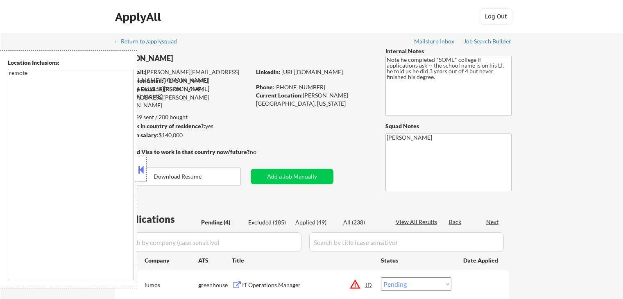
select select ""pending""
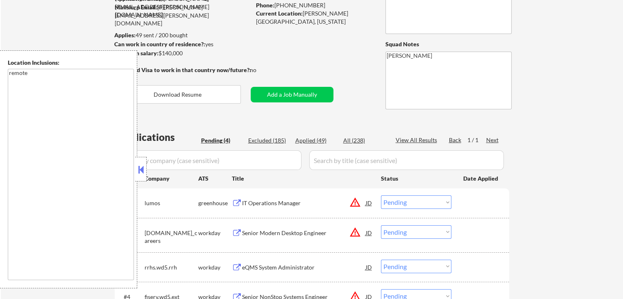
drag, startPoint x: 143, startPoint y: 172, endPoint x: 347, endPoint y: 143, distance: 206.5
click at [144, 172] on button at bounding box center [140, 169] width 9 height 12
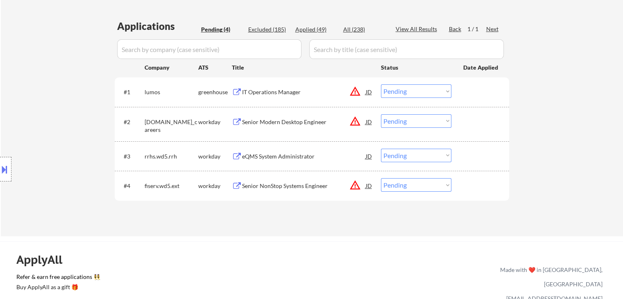
scroll to position [205, 0]
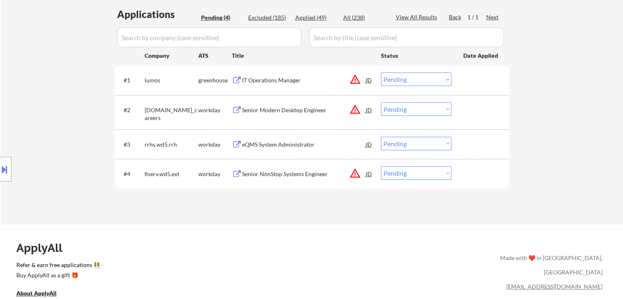
click at [356, 79] on button "warning_amber" at bounding box center [354, 79] width 11 height 11
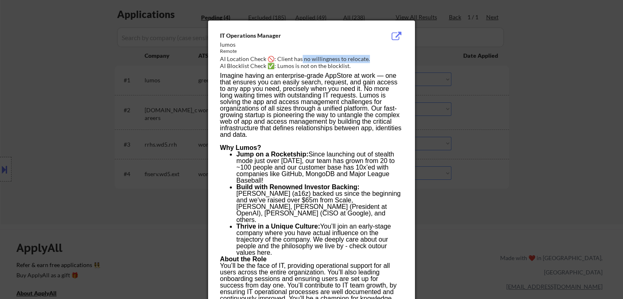
drag, startPoint x: 323, startPoint y: 59, endPoint x: 300, endPoint y: 59, distance: 22.9
click at [300, 59] on div "AI Location Check 🚫: Client has no willingness to relocate." at bounding box center [313, 59] width 186 height 8
click at [551, 84] on div at bounding box center [311, 149] width 623 height 299
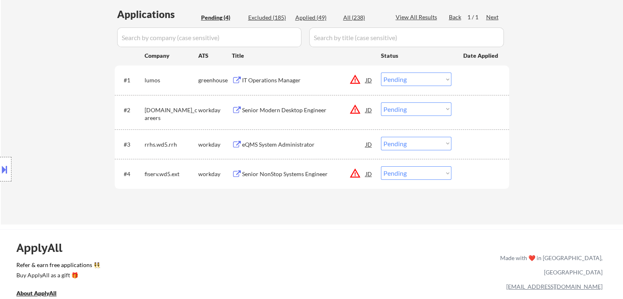
click at [266, 81] on div "IT Operations Manager" at bounding box center [304, 80] width 124 height 8
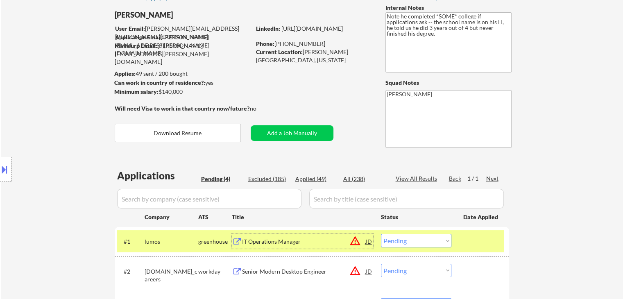
scroll to position [0, 0]
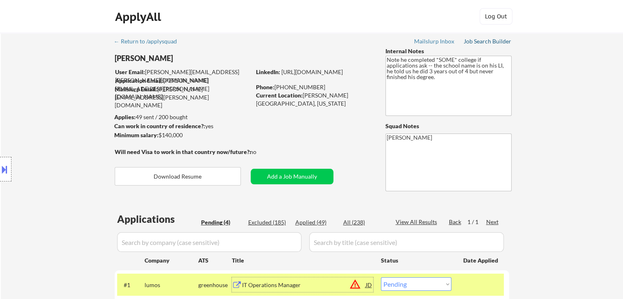
click at [478, 42] on div "Job Search Builder" at bounding box center [488, 42] width 48 height 6
drag, startPoint x: 417, startPoint y: 88, endPoint x: 412, endPoint y: 52, distance: 36.9
click at [411, 58] on textarea "Note he completed *SOME* college if applications ask -- the school name is on h…" at bounding box center [448, 86] width 126 height 60
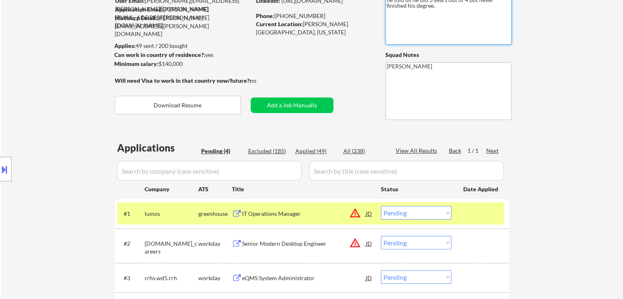
scroll to position [123, 0]
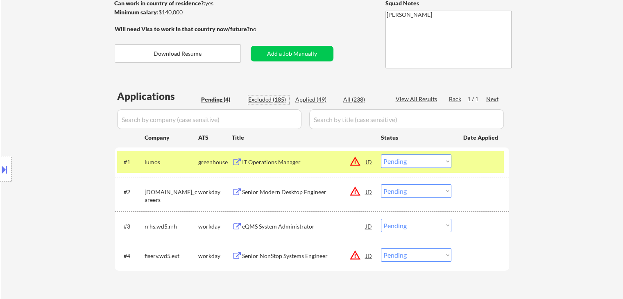
click at [258, 99] on div "Excluded (185)" at bounding box center [268, 99] width 41 height 8
select select ""excluded""
select select ""excluded__salary_""
select select ""excluded""
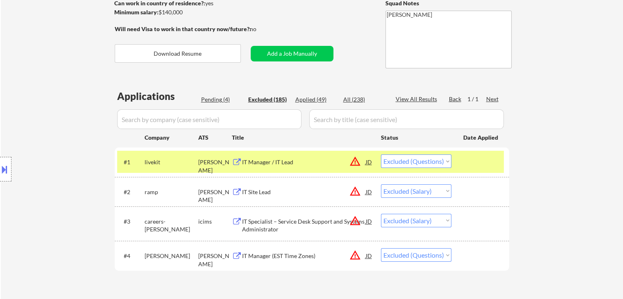
click at [315, 98] on div "Applied (49)" at bounding box center [315, 99] width 41 height 8
select select ""applied""
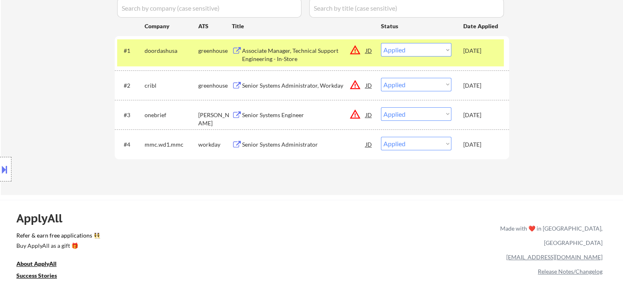
scroll to position [246, 0]
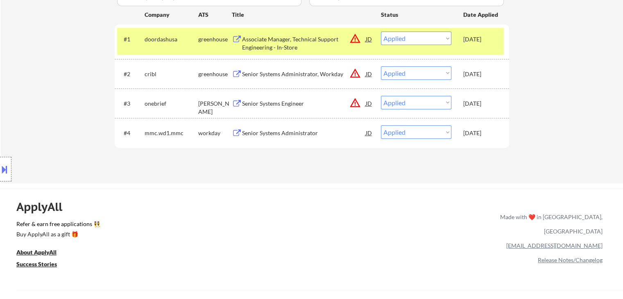
select select ""applied""
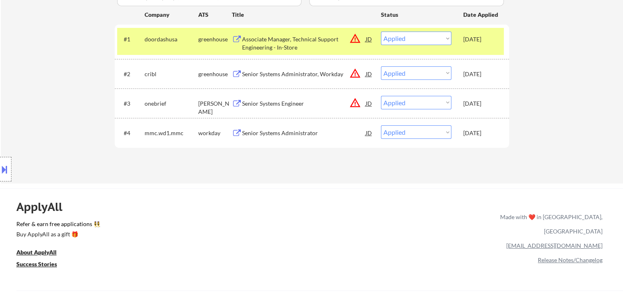
select select ""applied""
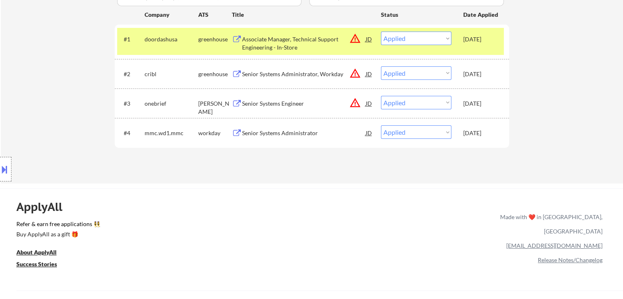
select select ""applied""
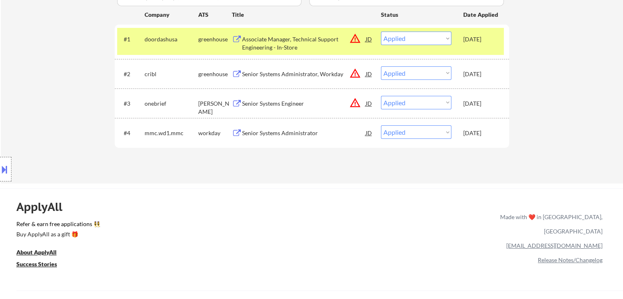
select select ""applied""
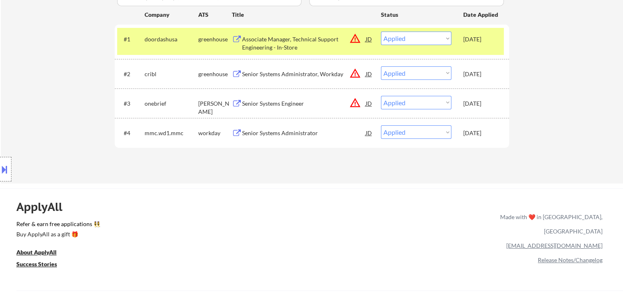
select select ""applied""
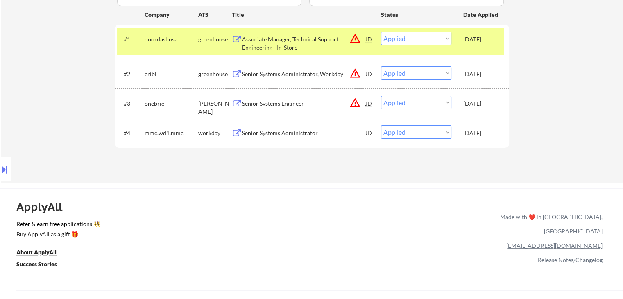
select select ""applied""
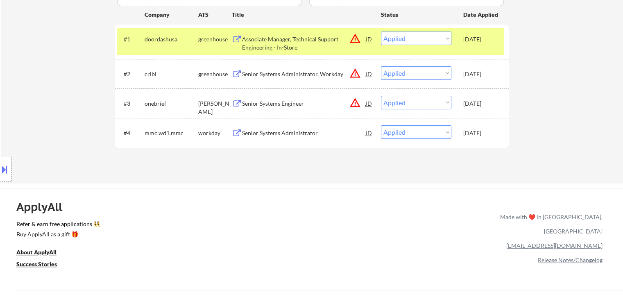
select select ""applied""
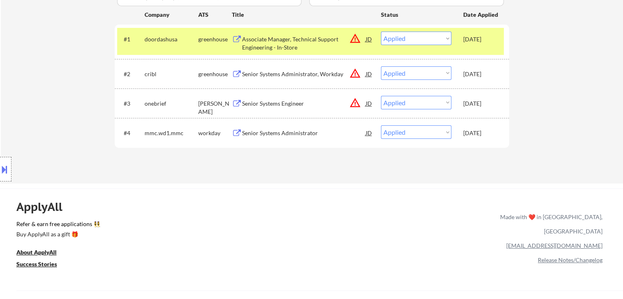
select select ""applied""
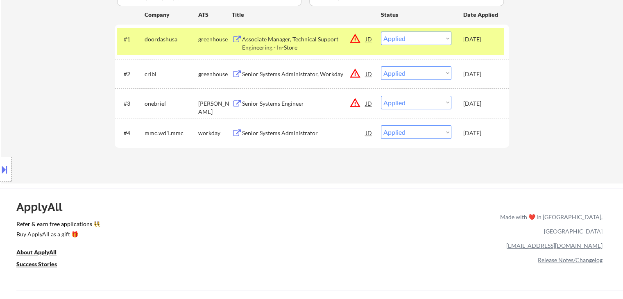
select select ""applied""
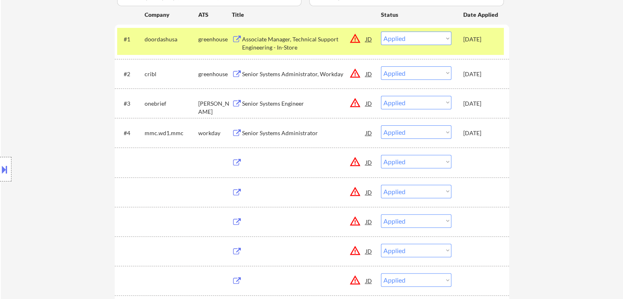
scroll to position [164, 0]
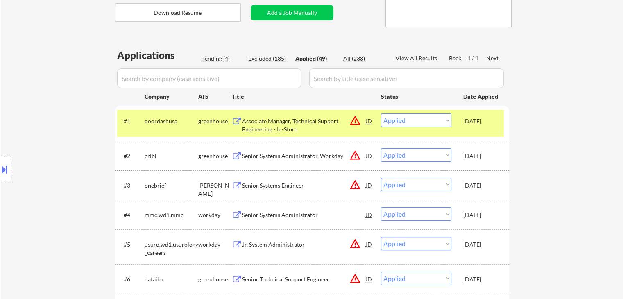
click at [209, 61] on div "Pending (4)" at bounding box center [221, 58] width 41 height 8
select select ""pending""
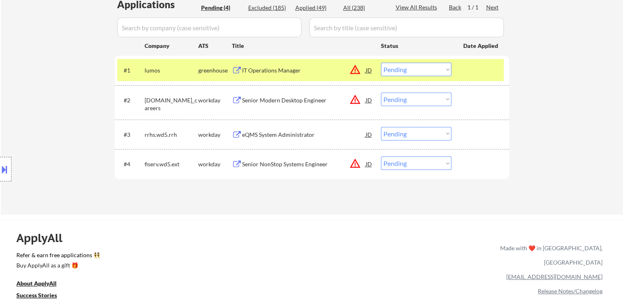
scroll to position [246, 0]
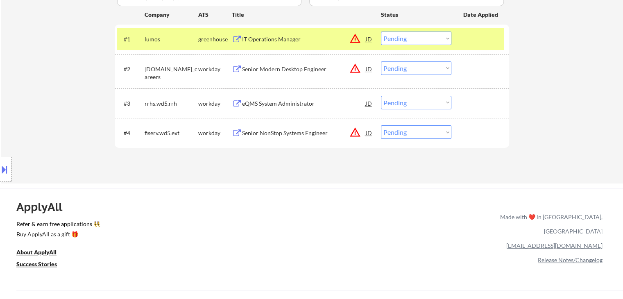
click at [269, 106] on div "eQMS System Administrator" at bounding box center [304, 104] width 124 height 8
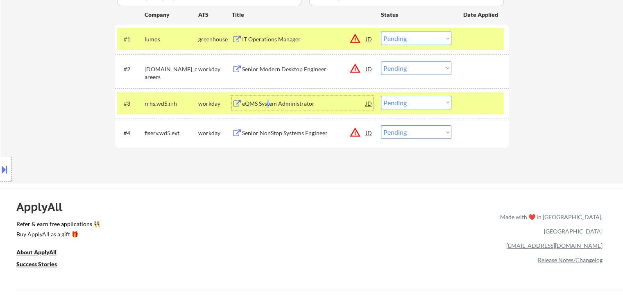
click at [415, 99] on select "Choose an option... Pending Applied Excluded (Questions) Excluded (Expired) Exc…" at bounding box center [416, 103] width 70 height 14
click at [381, 96] on select "Choose an option... Pending Applied Excluded (Questions) Excluded (Expired) Exc…" at bounding box center [416, 103] width 70 height 14
drag, startPoint x: 254, startPoint y: 184, endPoint x: 245, endPoint y: 182, distance: 9.1
click at [256, 183] on div "← Return to /applysquad Mailslurp Inbox Job Search Builder [PERSON_NAME] User E…" at bounding box center [311, 178] width 623 height 849
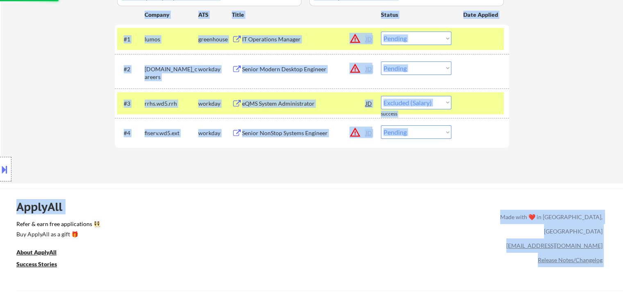
select select ""pending""
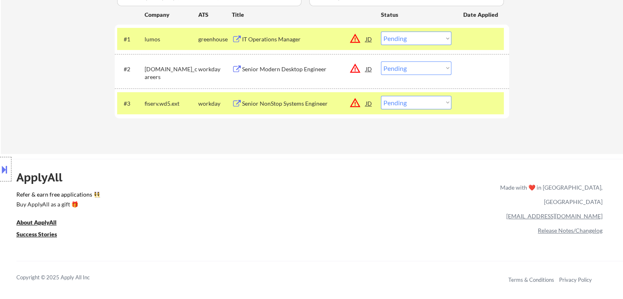
click at [15, 79] on div "Location Inclusions: remote" at bounding box center [73, 169] width 147 height 238
click at [16, 74] on div "Location Inclusions: remote" at bounding box center [73, 169] width 147 height 238
click at [17, 74] on div "Location Inclusions: remote" at bounding box center [73, 169] width 147 height 238
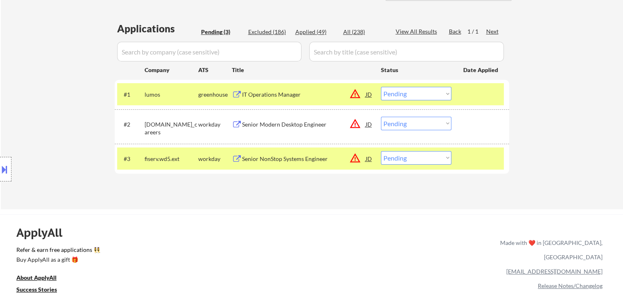
scroll to position [123, 0]
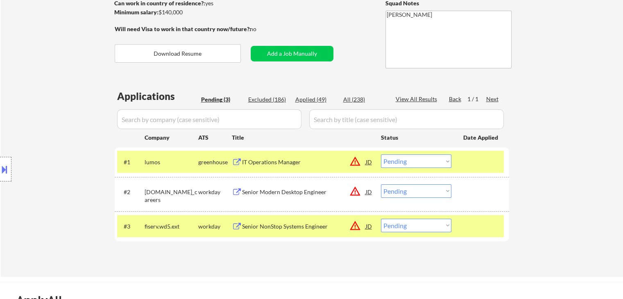
click at [539, 89] on div "← Return to /applysquad Mailslurp Inbox Job Search Builder [PERSON_NAME] User E…" at bounding box center [312, 93] width 622 height 367
click at [545, 89] on div "← Return to /applysquad Mailslurp Inbox Job Search Builder [PERSON_NAME] User E…" at bounding box center [312, 93] width 622 height 367
click at [565, 90] on div "← Return to /applysquad Mailslurp Inbox Job Search Builder [PERSON_NAME] User E…" at bounding box center [312, 93] width 622 height 367
click at [23, 93] on div "Location Inclusions: remote" at bounding box center [73, 169] width 147 height 238
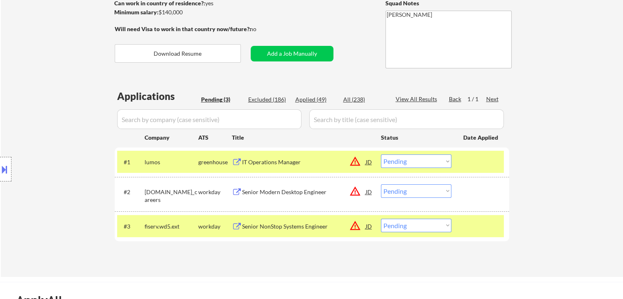
click at [23, 93] on div "Location Inclusions: remote" at bounding box center [73, 169] width 147 height 238
click at [24, 93] on div "Location Inclusions: remote" at bounding box center [73, 169] width 147 height 238
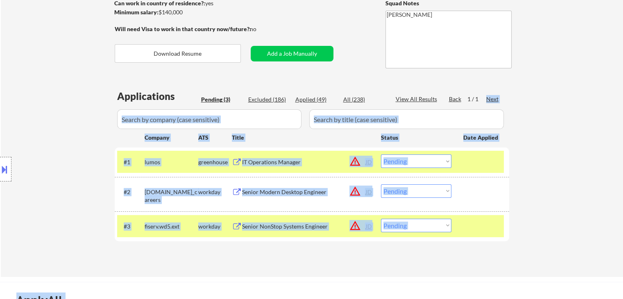
drag, startPoint x: 110, startPoint y: 99, endPoint x: 482, endPoint y: 95, distance: 372.4
click at [482, 95] on body "← Return to /applysquad Mailslurp Inbox Job Search Builder [PERSON_NAME] User E…" at bounding box center [311, 26] width 623 height 299
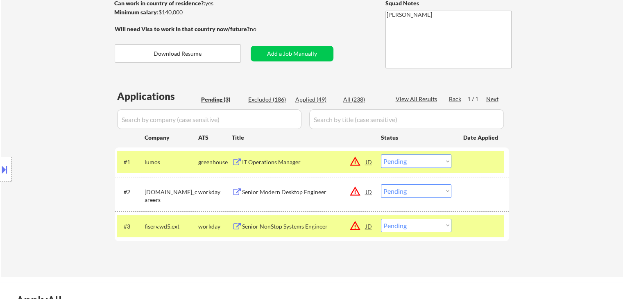
click at [529, 98] on div "← Return to /applysquad Mailslurp Inbox Job Search Builder [PERSON_NAME] User E…" at bounding box center [312, 93] width 622 height 367
click at [14, 94] on div "Location Inclusions: remote" at bounding box center [73, 169] width 147 height 238
click at [2, 100] on div "Location Inclusions: remote" at bounding box center [73, 169] width 147 height 238
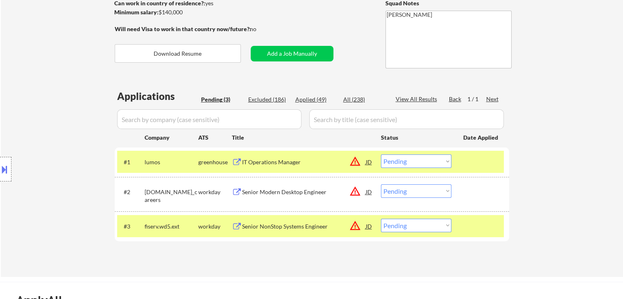
click at [3, 100] on div "Location Inclusions: remote" at bounding box center [73, 169] width 147 height 238
click at [4, 100] on div "Location Inclusions: remote" at bounding box center [73, 169] width 147 height 238
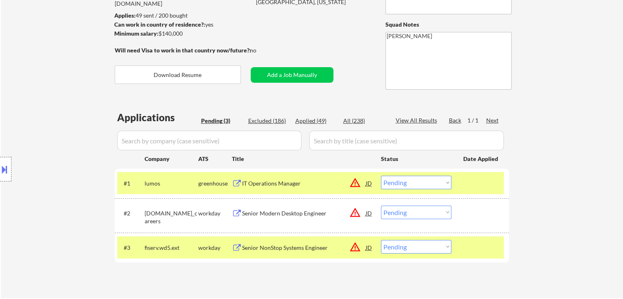
scroll to position [82, 0]
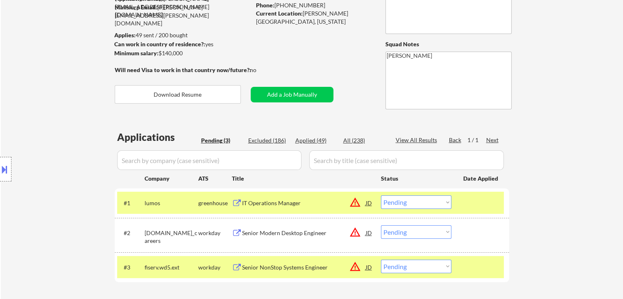
click at [23, 118] on div "Location Inclusions: remote" at bounding box center [73, 169] width 147 height 238
click at [27, 119] on div "Location Inclusions: remote" at bounding box center [73, 169] width 147 height 238
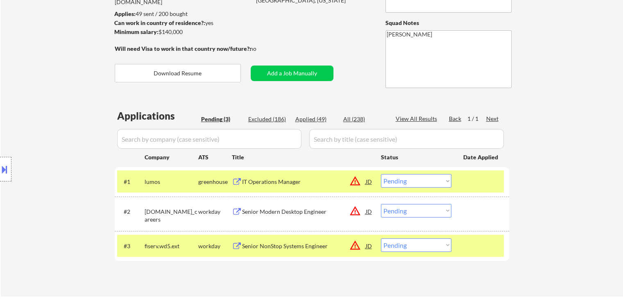
scroll to position [123, 0]
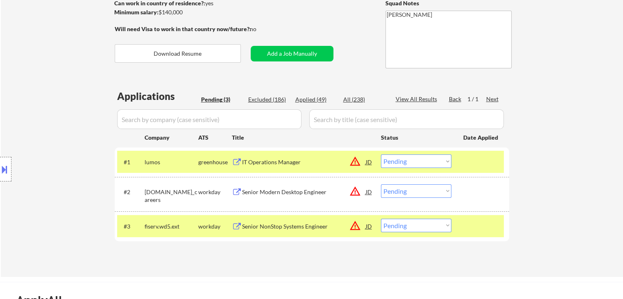
click at [28, 120] on div "Location Inclusions: remote" at bounding box center [73, 169] width 147 height 238
click at [52, 113] on div "Location Inclusions: remote" at bounding box center [73, 169] width 147 height 238
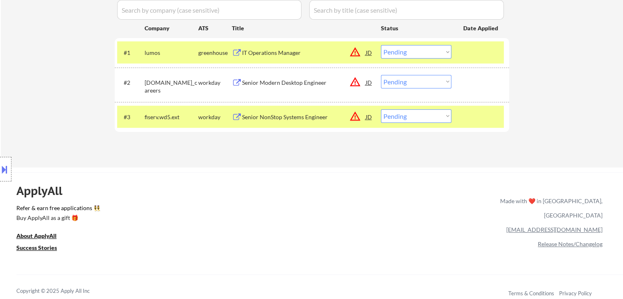
scroll to position [246, 0]
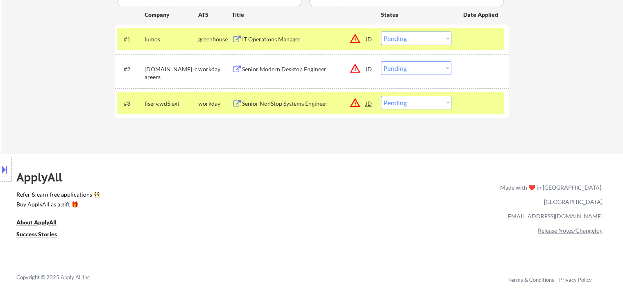
click at [6, 174] on button at bounding box center [4, 170] width 9 height 14
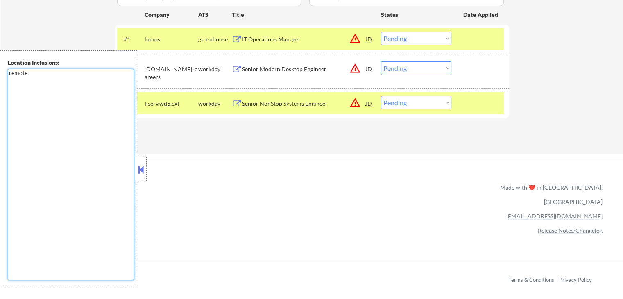
drag, startPoint x: 5, startPoint y: 86, endPoint x: 0, endPoint y: 84, distance: 5.5
click at [0, 85] on div "Location Inclusions: remote" at bounding box center [68, 169] width 137 height 238
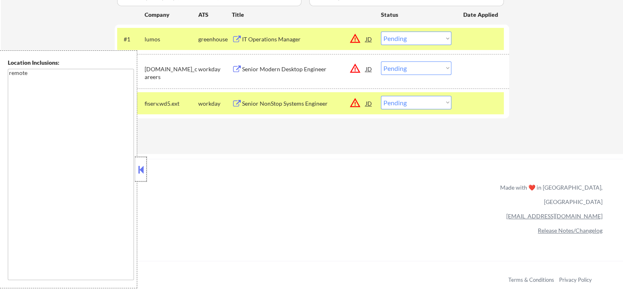
click at [136, 171] on div at bounding box center [140, 169] width 11 height 25
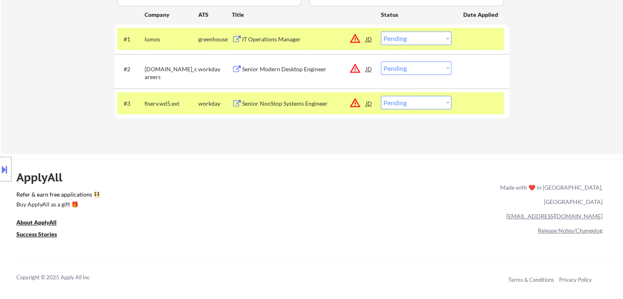
click at [213, 174] on div "ApplyAll Refer & earn free applications 👯‍♀️ Buy ApplyAll as a gift 🎁 About App…" at bounding box center [311, 230] width 623 height 130
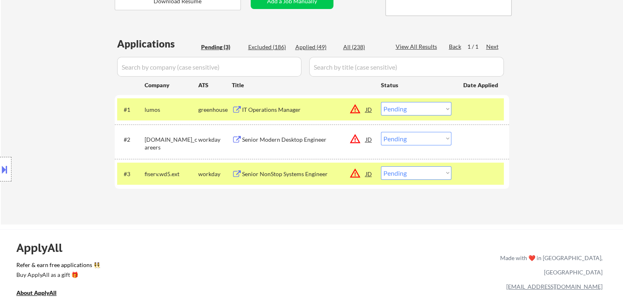
scroll to position [123, 0]
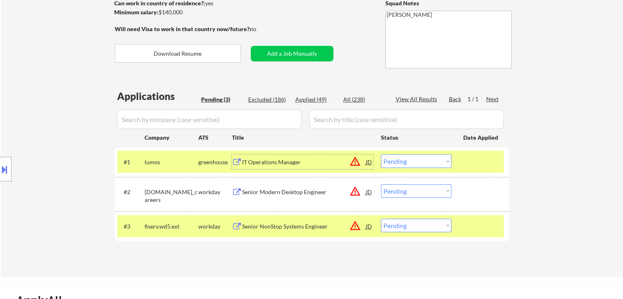
click at [261, 164] on div "IT Operations Manager" at bounding box center [304, 162] width 124 height 8
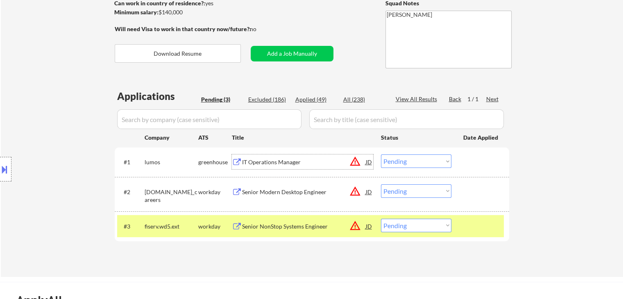
click at [269, 196] on div "Senior Modern Desktop Engineer" at bounding box center [304, 191] width 124 height 15
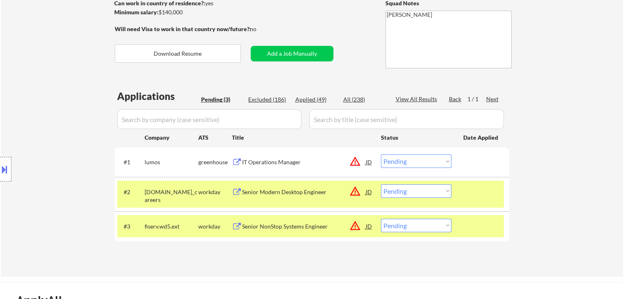
click at [87, 148] on div "Location Inclusions: remote" at bounding box center [73, 169] width 147 height 238
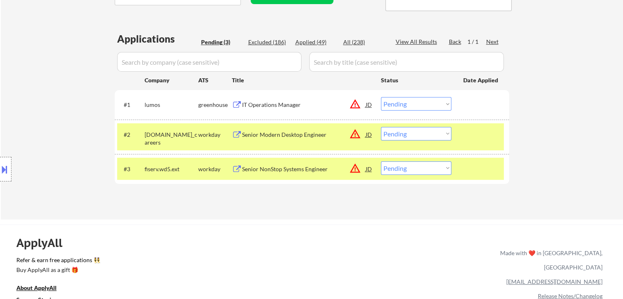
scroll to position [205, 0]
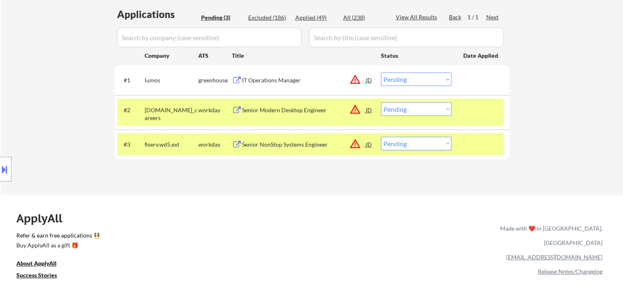
click at [247, 189] on div "← Return to /applysquad Mailslurp Inbox Job Search Builder [PERSON_NAME] User E…" at bounding box center [312, 11] width 622 height 367
click at [58, 41] on div "← Return to /applysquad Mailslurp Inbox Job Search Builder [PERSON_NAME] User E…" at bounding box center [312, 11] width 622 height 367
click at [285, 107] on div "Senior Modern Desktop Engineer" at bounding box center [304, 110] width 124 height 8
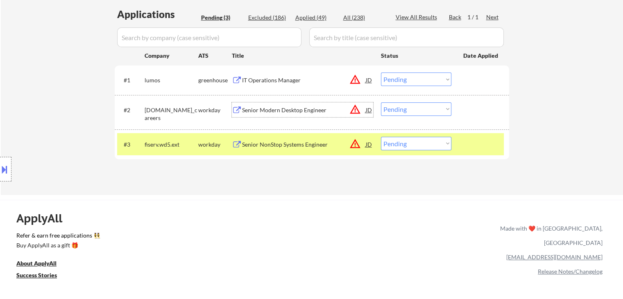
click at [267, 144] on div "Senior NonStop Systems Engineer" at bounding box center [304, 145] width 124 height 8
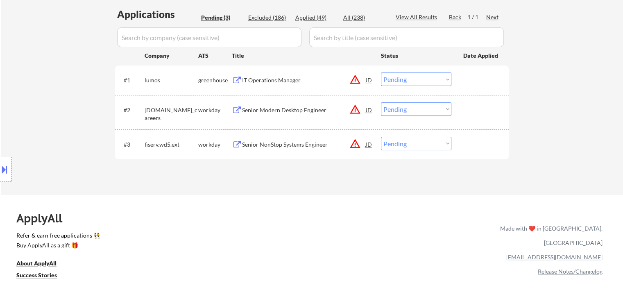
click at [207, 201] on div "ApplyAll Refer & earn free applications 👯‍♀️ Buy ApplyAll as a gift 🎁 About App…" at bounding box center [311, 263] width 623 height 127
click at [180, 201] on div "ApplyAll Refer & earn free applications 👯‍♀️ Buy ApplyAll as a gift 🎁 About App…" at bounding box center [311, 263] width 623 height 127
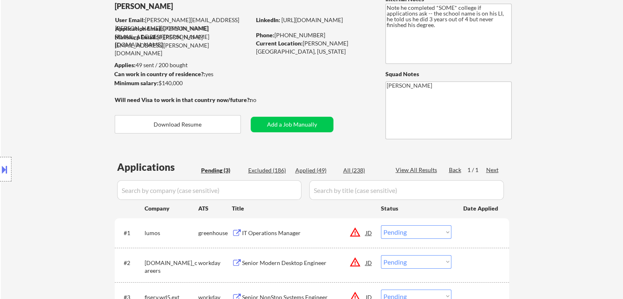
scroll to position [0, 0]
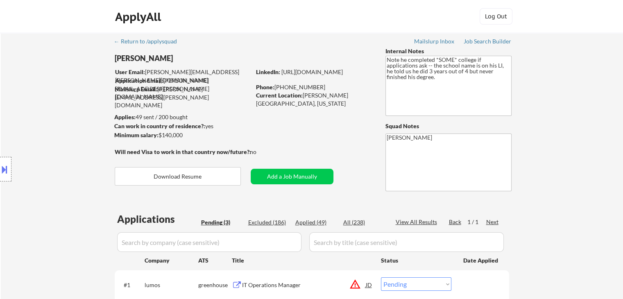
click at [38, 105] on div "Location Inclusions: remote" at bounding box center [73, 169] width 147 height 238
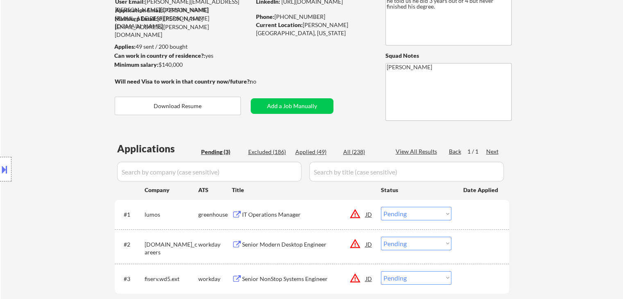
scroll to position [123, 0]
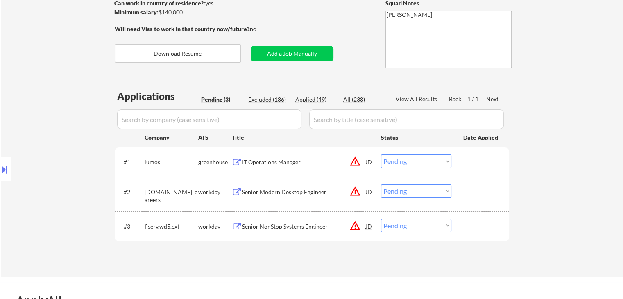
drag, startPoint x: 32, startPoint y: 113, endPoint x: 29, endPoint y: 106, distance: 7.5
click at [33, 112] on div "Location Inclusions: remote" at bounding box center [73, 169] width 147 height 238
click at [40, 102] on div "Location Inclusions: remote" at bounding box center [73, 169] width 147 height 238
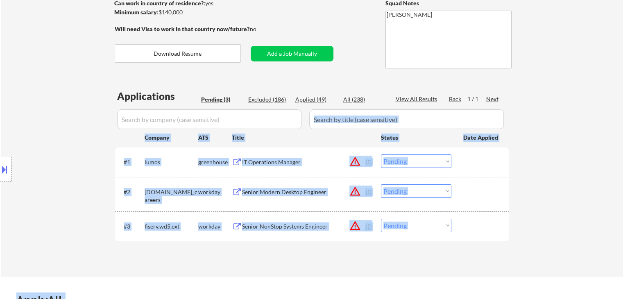
drag, startPoint x: 115, startPoint y: 94, endPoint x: 454, endPoint y: 115, distance: 339.8
click at [451, 115] on body "← Return to /applysquad Mailslurp Inbox Job Search Builder [PERSON_NAME] User E…" at bounding box center [311, 26] width 623 height 299
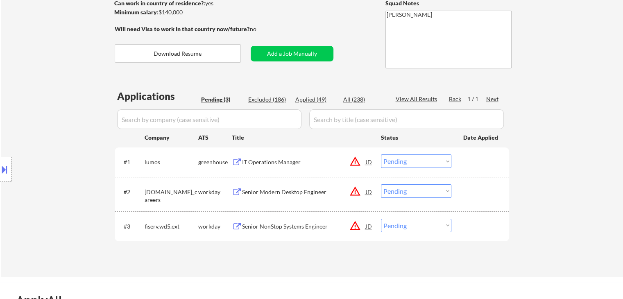
click at [530, 99] on div "← Return to /applysquad Mailslurp Inbox Job Search Builder [PERSON_NAME] User E…" at bounding box center [312, 93] width 622 height 367
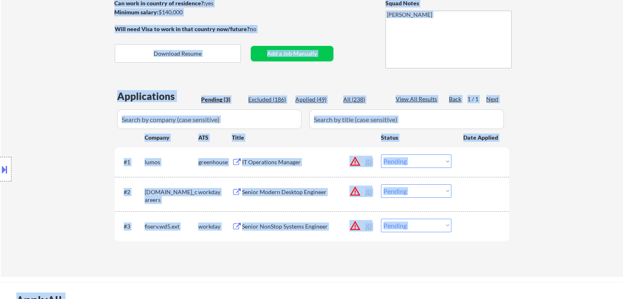
drag, startPoint x: 520, startPoint y: 97, endPoint x: 82, endPoint y: 91, distance: 437.9
click at [85, 86] on body "← Return to /applysquad Mailslurp Inbox Job Search Builder [PERSON_NAME] User E…" at bounding box center [311, 26] width 623 height 299
click at [77, 95] on div "Location Inclusions: remote" at bounding box center [73, 169] width 147 height 238
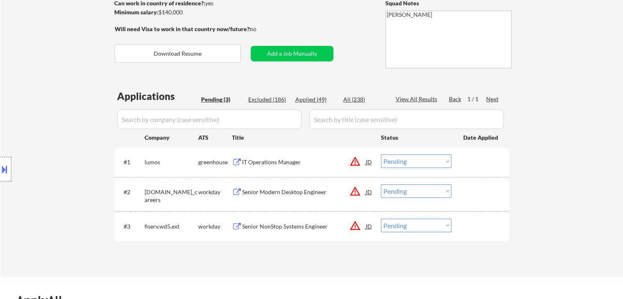
drag, startPoint x: 45, startPoint y: 111, endPoint x: 47, endPoint y: 126, distance: 15.2
click at [45, 111] on div "Location Inclusions: remote" at bounding box center [73, 169] width 147 height 238
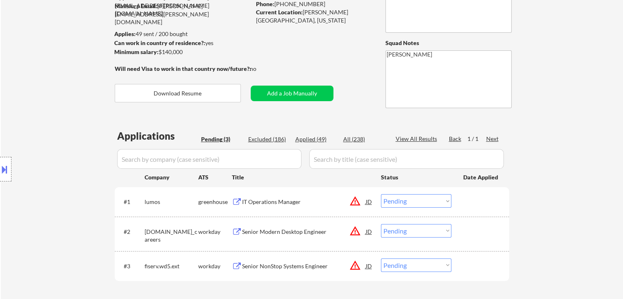
scroll to position [0, 0]
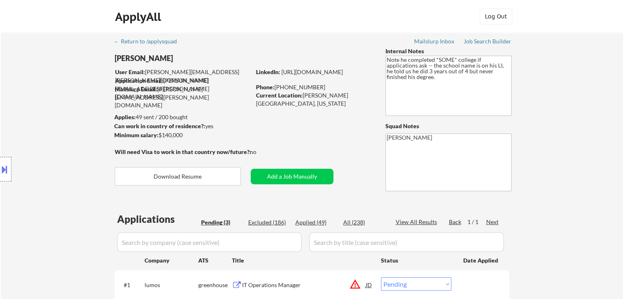
click at [36, 125] on div "Location Inclusions: remote" at bounding box center [73, 169] width 147 height 238
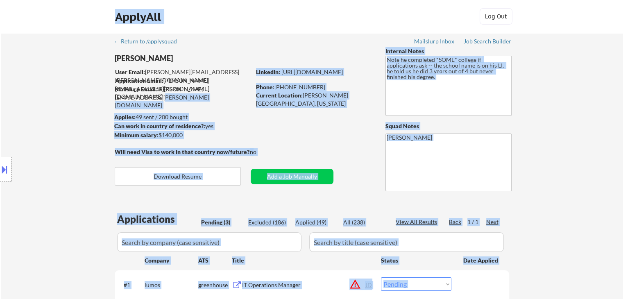
drag, startPoint x: 234, startPoint y: 87, endPoint x: 113, endPoint y: 73, distance: 121.6
click at [113, 73] on body "← Return to /applysquad Mailslurp Inbox Job Search Builder [PERSON_NAME] User E…" at bounding box center [311, 149] width 623 height 299
click at [60, 88] on div "Location Inclusions: remote" at bounding box center [73, 169] width 147 height 238
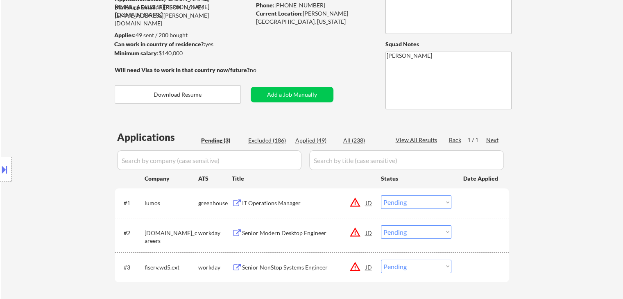
click at [82, 127] on div "Location Inclusions: remote" at bounding box center [73, 169] width 147 height 238
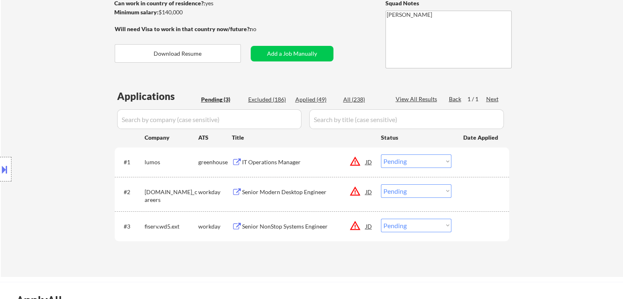
click at [79, 127] on div "Location Inclusions: remote" at bounding box center [73, 169] width 147 height 238
click at [69, 111] on div "Location Inclusions: remote" at bounding box center [73, 169] width 147 height 238
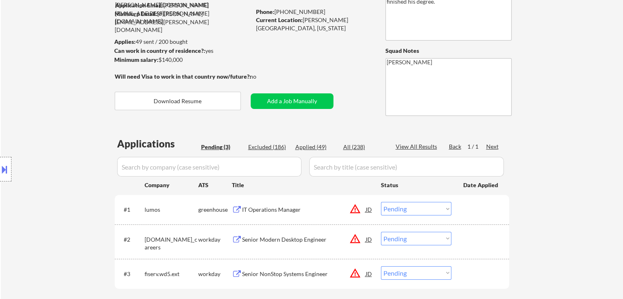
scroll to position [41, 0]
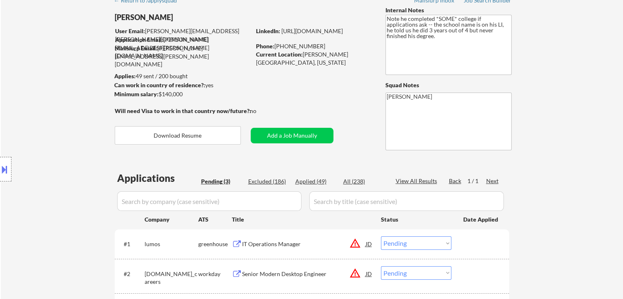
click at [69, 111] on div "Location Inclusions: remote" at bounding box center [73, 169] width 147 height 238
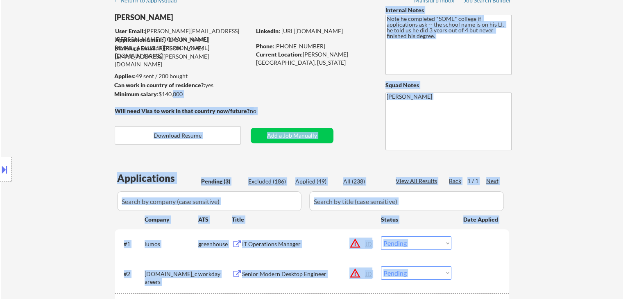
drag, startPoint x: 110, startPoint y: 73, endPoint x: 133, endPoint y: 91, distance: 29.4
click at [172, 91] on body "← Return to /applysquad Mailslurp Inbox Job Search Builder [PERSON_NAME] User E…" at bounding box center [311, 108] width 623 height 299
click at [63, 86] on div "Location Inclusions: remote" at bounding box center [73, 169] width 147 height 238
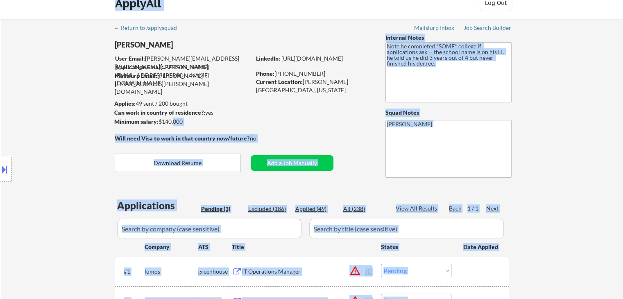
scroll to position [0, 0]
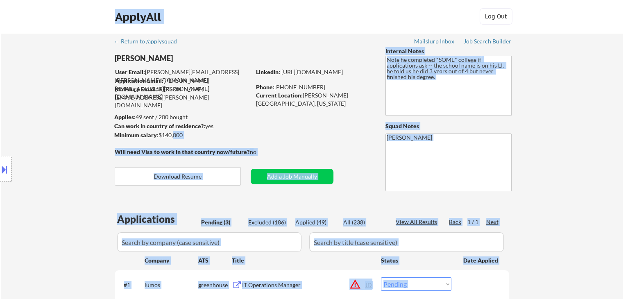
click at [63, 86] on div "Location Inclusions: remote" at bounding box center [73, 169] width 147 height 238
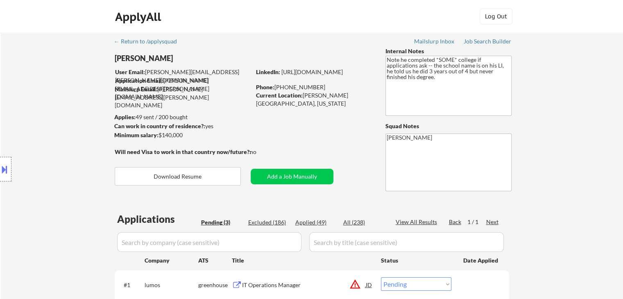
click at [63, 86] on div "Location Inclusions: remote" at bounding box center [73, 169] width 147 height 238
click at [64, 86] on div "Location Inclusions: remote" at bounding box center [73, 169] width 147 height 238
click at [80, 105] on div "Location Inclusions: remote" at bounding box center [73, 169] width 147 height 238
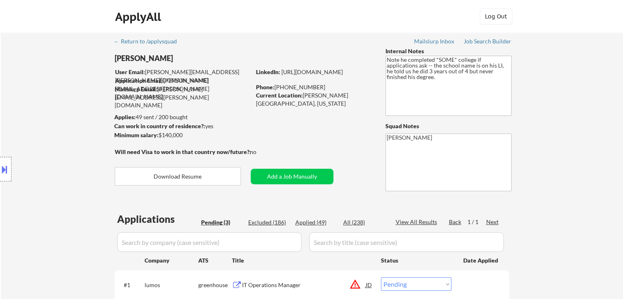
click at [80, 106] on div "Location Inclusions: remote" at bounding box center [73, 169] width 147 height 238
click at [68, 102] on div "Location Inclusions: remote" at bounding box center [73, 169] width 147 height 238
click at [68, 101] on div "Location Inclusions: remote" at bounding box center [73, 169] width 147 height 238
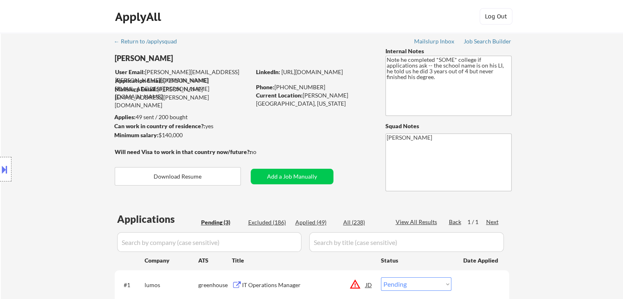
click at [50, 120] on div "Location Inclusions: remote" at bounding box center [73, 169] width 147 height 238
click at [51, 121] on div "Location Inclusions: remote" at bounding box center [73, 169] width 147 height 238
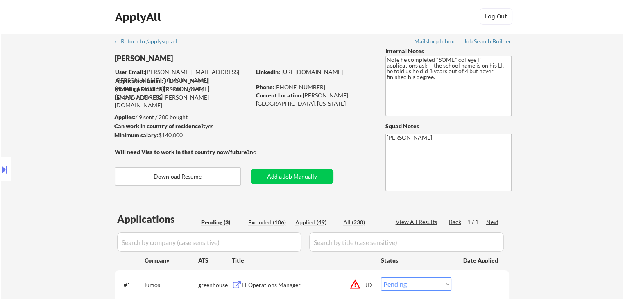
click at [51, 121] on div "Location Inclusions: remote" at bounding box center [73, 169] width 147 height 238
click at [52, 121] on div "Location Inclusions: remote" at bounding box center [73, 169] width 147 height 238
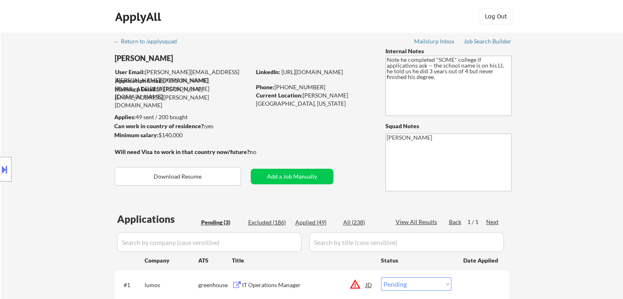
click at [52, 121] on div "Location Inclusions: remote" at bounding box center [73, 169] width 147 height 238
click at [53, 122] on div "Location Inclusions: remote" at bounding box center [73, 169] width 147 height 238
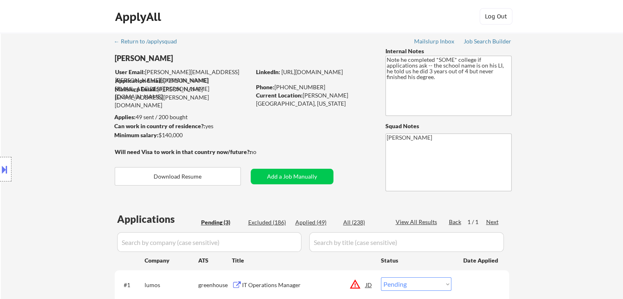
click at [53, 122] on div "Location Inclusions: remote" at bounding box center [73, 169] width 147 height 238
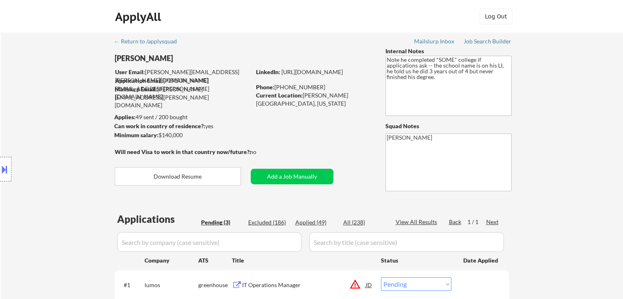
click at [54, 122] on div "Location Inclusions: remote" at bounding box center [73, 169] width 147 height 238
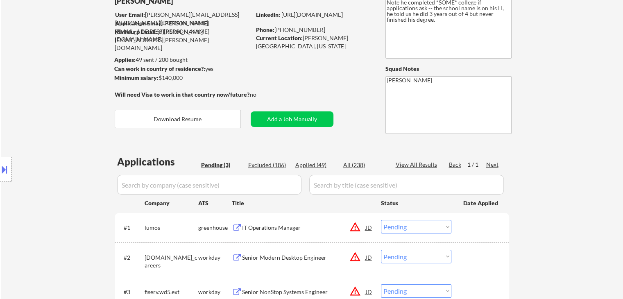
scroll to position [82, 0]
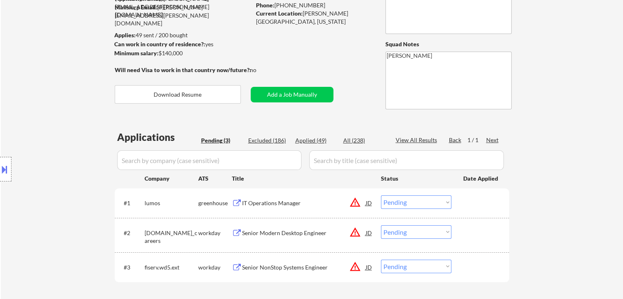
click at [54, 123] on div "Location Inclusions: remote" at bounding box center [73, 169] width 147 height 238
click at [56, 123] on div "Location Inclusions: remote" at bounding box center [73, 169] width 147 height 238
click at [52, 121] on div "Location Inclusions: remote" at bounding box center [73, 169] width 147 height 238
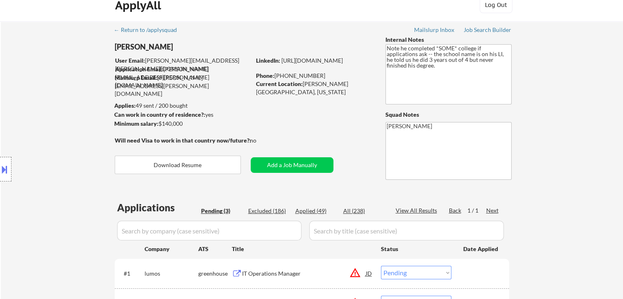
scroll to position [0, 0]
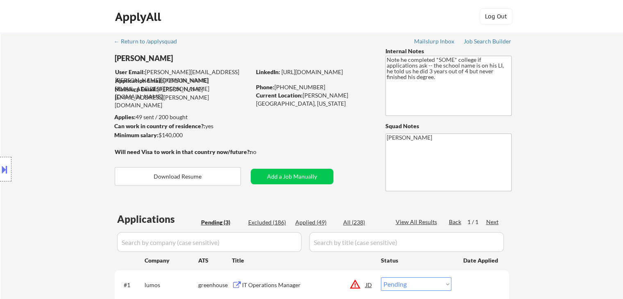
drag, startPoint x: 34, startPoint y: 94, endPoint x: 39, endPoint y: 108, distance: 14.9
click at [37, 95] on div "Location Inclusions: remote" at bounding box center [73, 169] width 147 height 238
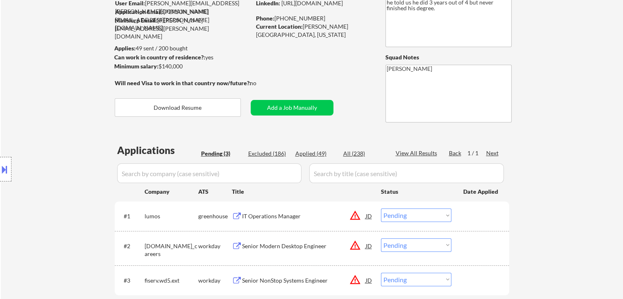
scroll to position [82, 0]
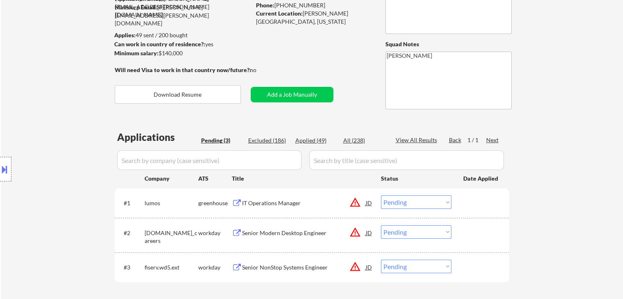
click at [34, 112] on div "Location Inclusions: remote" at bounding box center [73, 169] width 147 height 238
click at [33, 112] on div "Location Inclusions: remote" at bounding box center [73, 169] width 147 height 238
click at [33, 113] on div "Location Inclusions: remote" at bounding box center [73, 169] width 147 height 238
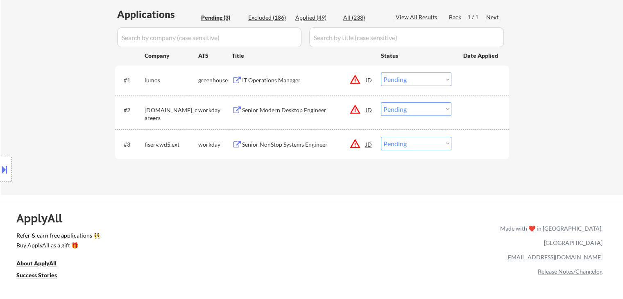
click at [32, 107] on div "Location Inclusions: remote" at bounding box center [73, 169] width 147 height 238
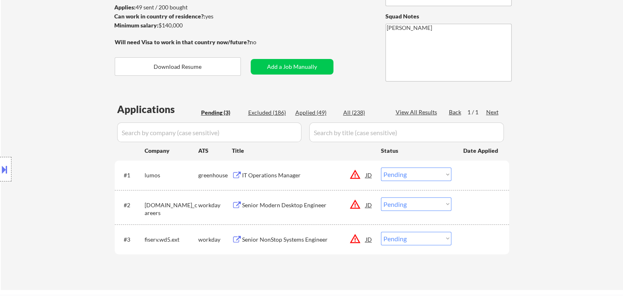
scroll to position [41, 0]
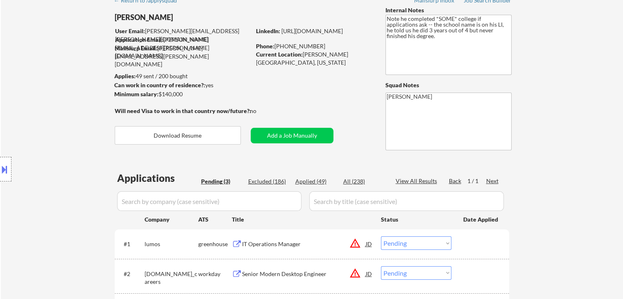
click at [15, 96] on div "Location Inclusions: remote" at bounding box center [73, 169] width 147 height 238
click at [16, 96] on div "Location Inclusions: remote" at bounding box center [73, 169] width 147 height 238
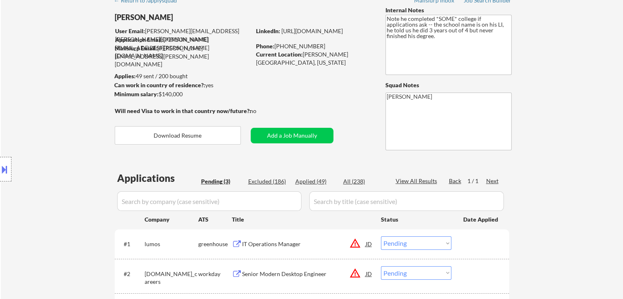
click at [16, 96] on div "Location Inclusions: remote" at bounding box center [73, 169] width 147 height 238
click at [22, 114] on div "Location Inclusions: remote" at bounding box center [73, 169] width 147 height 238
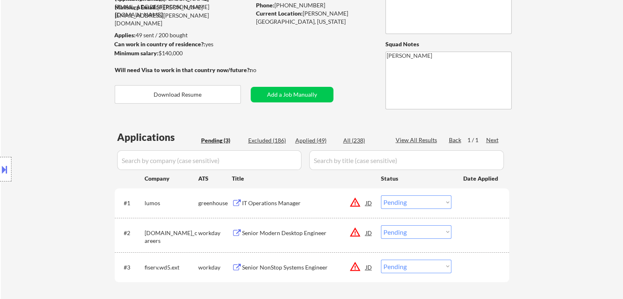
click at [33, 125] on div "Location Inclusions: remote" at bounding box center [73, 169] width 147 height 238
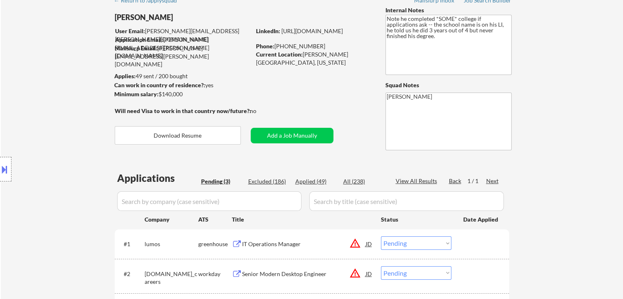
click at [41, 108] on div "Location Inclusions: remote" at bounding box center [73, 169] width 147 height 238
click at [42, 108] on div "Location Inclusions: remote" at bounding box center [73, 169] width 147 height 238
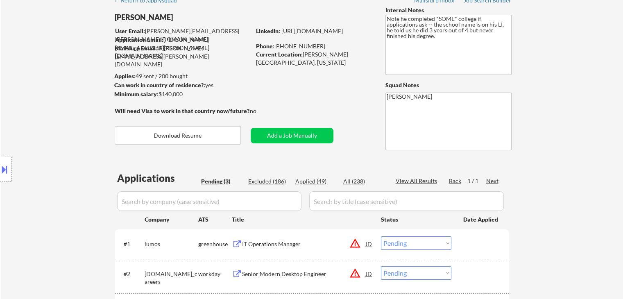
click at [43, 107] on div "Location Inclusions: remote" at bounding box center [73, 169] width 147 height 238
click at [42, 108] on div "Location Inclusions: remote" at bounding box center [73, 169] width 147 height 238
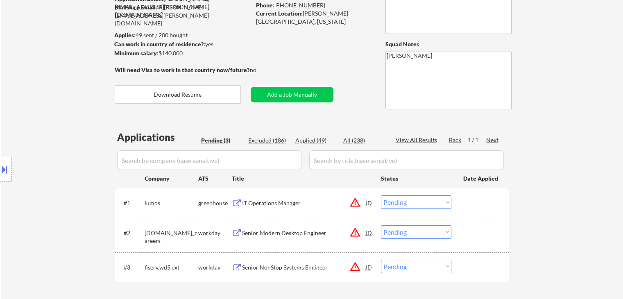
click at [41, 106] on div "Location Inclusions: remote" at bounding box center [73, 169] width 147 height 238
click at [39, 104] on div "Location Inclusions: remote" at bounding box center [73, 169] width 147 height 238
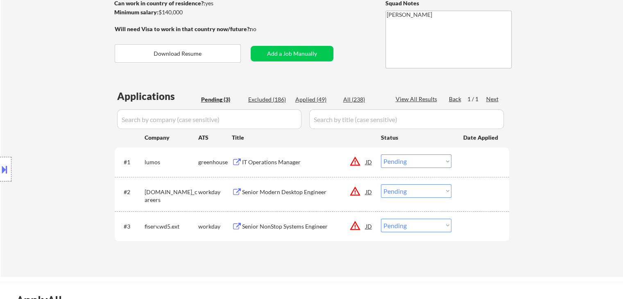
click at [39, 104] on div "Location Inclusions: remote" at bounding box center [73, 169] width 147 height 238
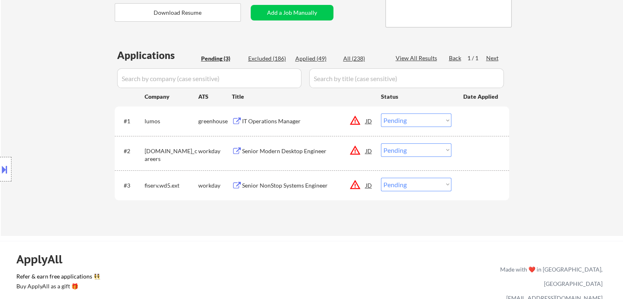
click at [39, 103] on div "Location Inclusions: remote" at bounding box center [73, 169] width 147 height 238
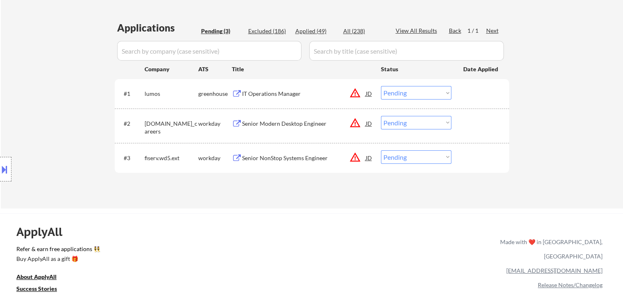
scroll to position [205, 0]
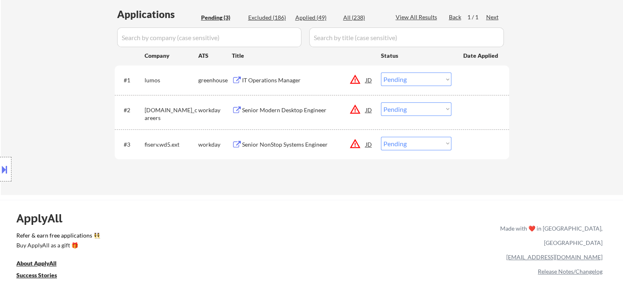
click at [39, 103] on div "Location Inclusions: remote" at bounding box center [73, 169] width 147 height 238
click at [39, 100] on div "Location Inclusions: remote" at bounding box center [73, 169] width 147 height 238
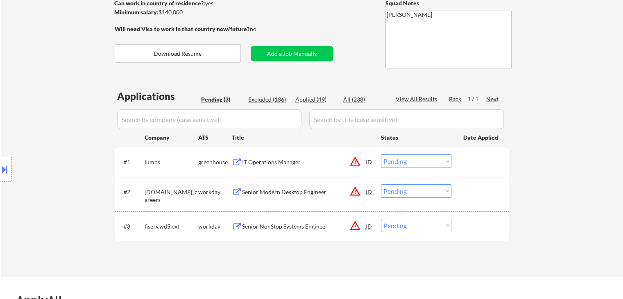
click at [41, 99] on div "Location Inclusions: remote" at bounding box center [73, 169] width 147 height 238
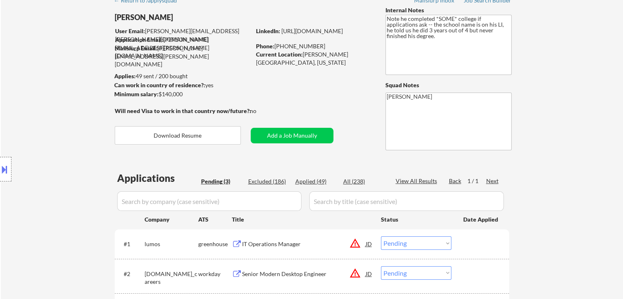
click at [41, 99] on div "Location Inclusions: remote" at bounding box center [73, 169] width 147 height 238
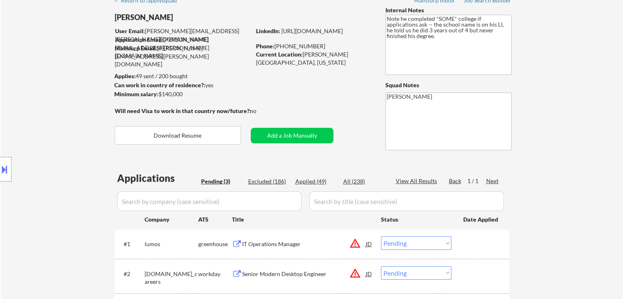
click at [41, 99] on div "Location Inclusions: remote" at bounding box center [73, 169] width 147 height 238
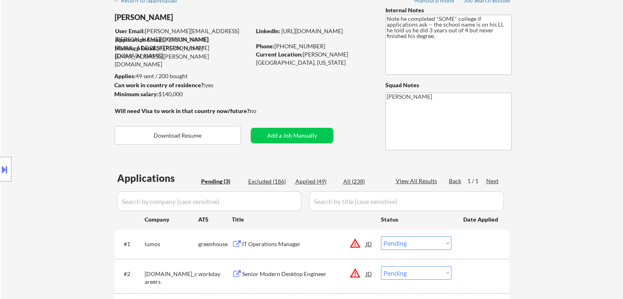
click at [41, 99] on div "Location Inclusions: remote" at bounding box center [73, 169] width 147 height 238
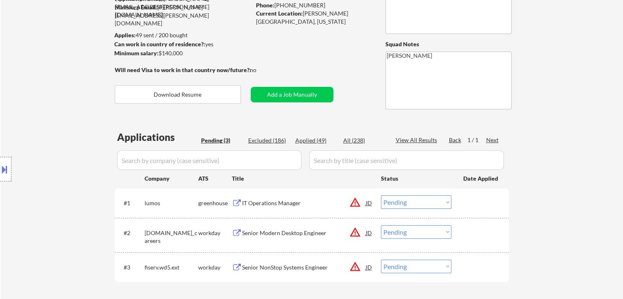
click at [41, 99] on div "Location Inclusions: remote" at bounding box center [73, 169] width 147 height 238
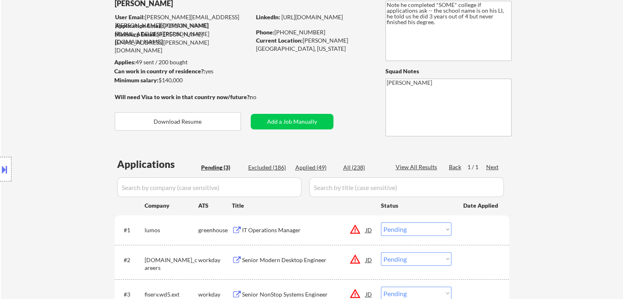
scroll to position [41, 0]
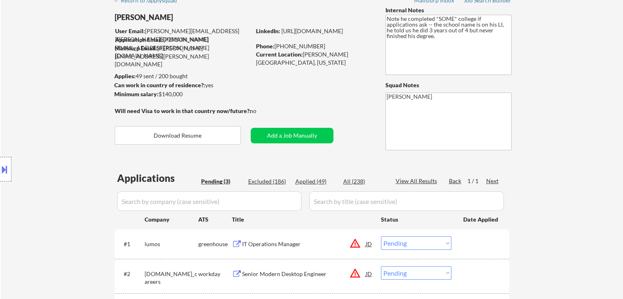
click at [41, 99] on div "Location Inclusions: remote" at bounding box center [73, 169] width 147 height 238
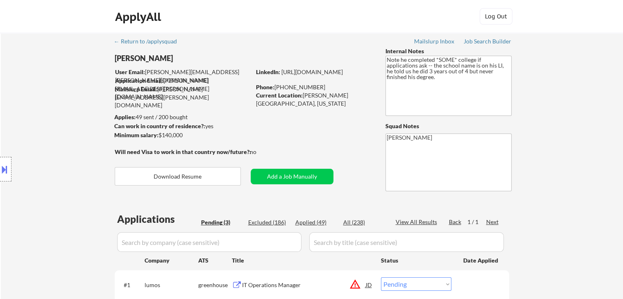
click at [41, 99] on div "Location Inclusions: remote" at bounding box center [73, 169] width 147 height 238
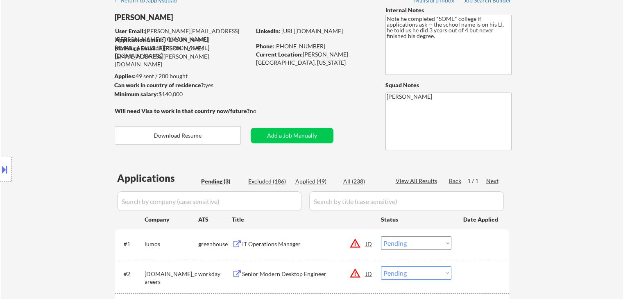
click at [41, 99] on div "Location Inclusions: remote" at bounding box center [73, 169] width 147 height 238
click at [41, 100] on div "Location Inclusions: remote" at bounding box center [73, 169] width 147 height 238
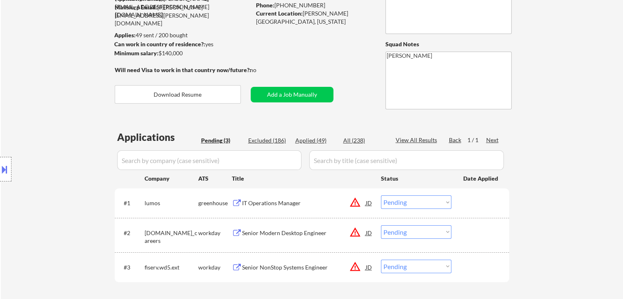
click at [42, 100] on div "Location Inclusions: remote" at bounding box center [73, 169] width 147 height 238
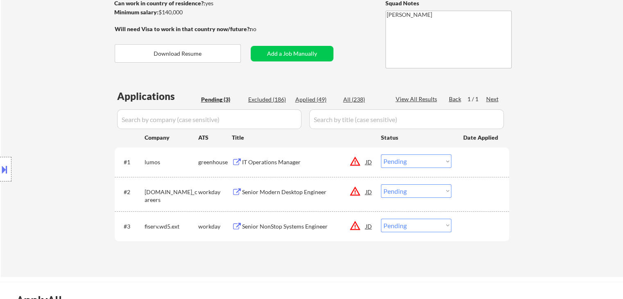
click at [42, 100] on div "Location Inclusions: remote" at bounding box center [73, 169] width 147 height 238
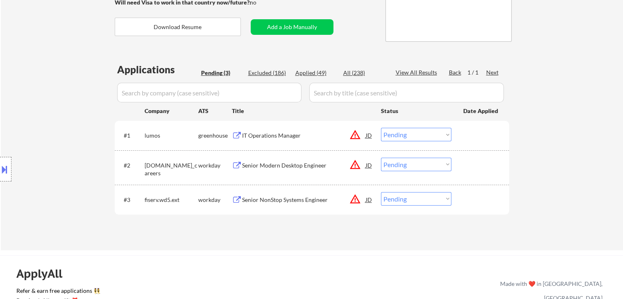
scroll to position [164, 0]
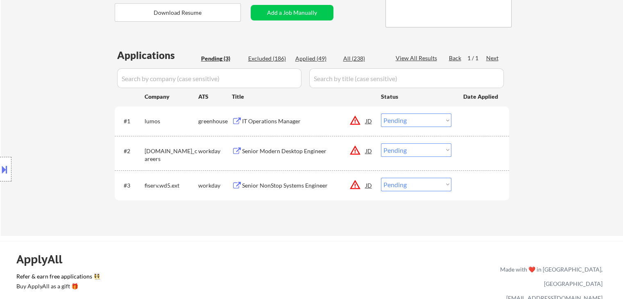
click at [42, 100] on div "Location Inclusions: remote" at bounding box center [73, 169] width 147 height 238
click at [41, 101] on div "Location Inclusions: remote" at bounding box center [73, 169] width 147 height 238
click at [40, 102] on div "Location Inclusions: remote" at bounding box center [73, 169] width 147 height 238
click at [42, 93] on div "Location Inclusions: remote" at bounding box center [73, 169] width 147 height 238
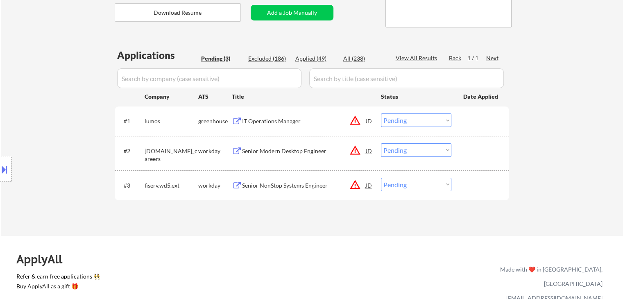
click at [42, 93] on div "Location Inclusions: remote" at bounding box center [73, 169] width 147 height 238
click at [43, 96] on div "Location Inclusions: remote" at bounding box center [73, 169] width 147 height 238
click at [52, 93] on div "Location Inclusions: remote" at bounding box center [73, 169] width 147 height 238
click at [55, 100] on div "Location Inclusions: remote" at bounding box center [73, 169] width 147 height 238
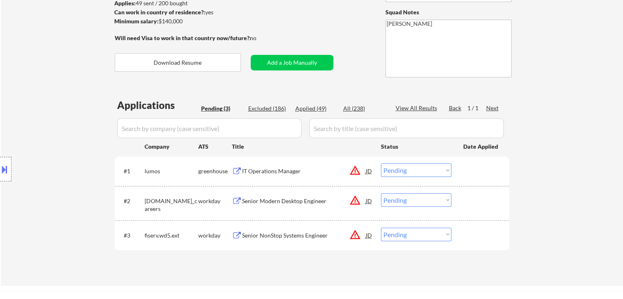
scroll to position [41, 0]
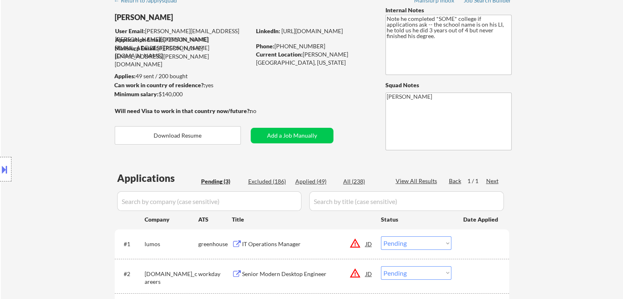
click at [9, 106] on div "Location Inclusions: remote" at bounding box center [73, 169] width 147 height 238
click at [35, 98] on div "Location Inclusions: remote" at bounding box center [73, 169] width 147 height 238
drag, startPoint x: 584, startPoint y: 67, endPoint x: 600, endPoint y: 46, distance: 25.7
click at [585, 67] on div "← Return to /applysquad Mailslurp Inbox Job Search Builder [PERSON_NAME] User E…" at bounding box center [312, 175] width 622 height 367
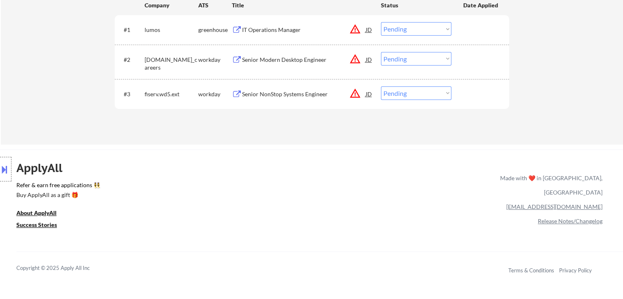
scroll to position [287, 0]
